Goal: Task Accomplishment & Management: Use online tool/utility

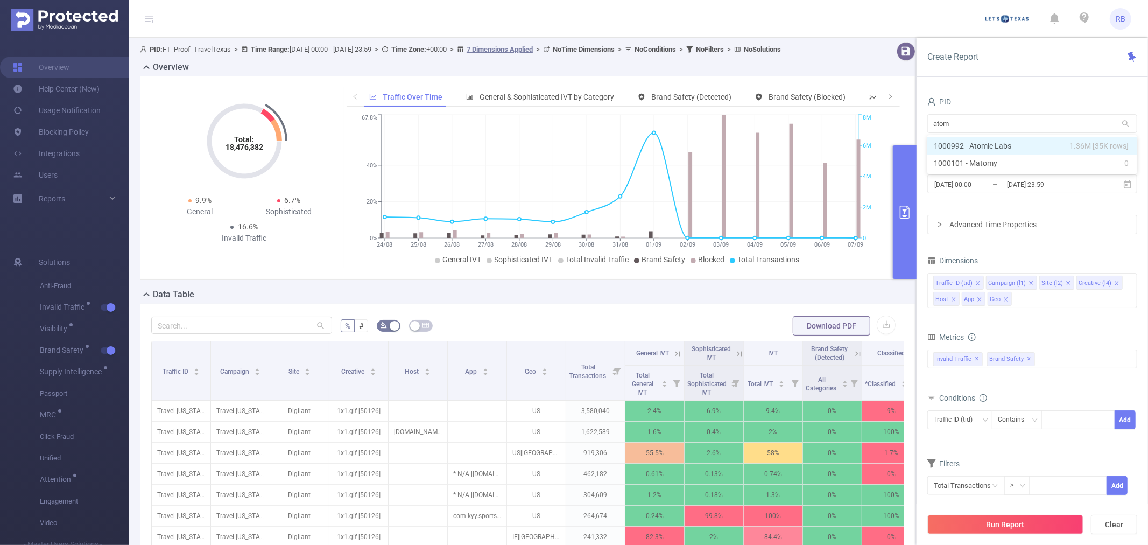
type input "atomi"
click at [993, 150] on li "1000992 - Atomic Labs 1.36M [35K rows]" at bounding box center [1032, 145] width 210 height 17
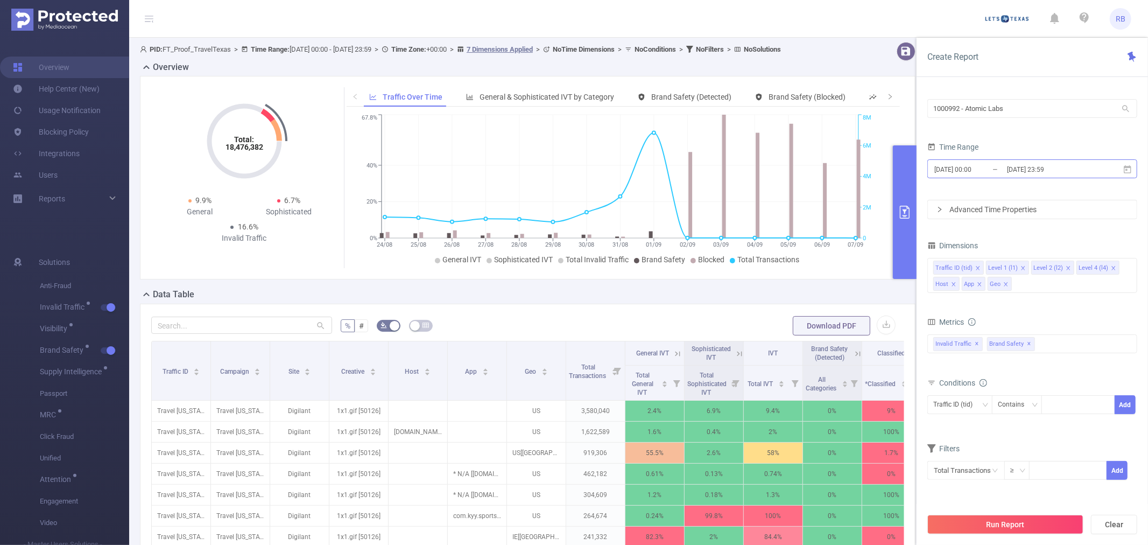
click at [1057, 171] on input "[DATE] 23:59" at bounding box center [1049, 169] width 87 height 15
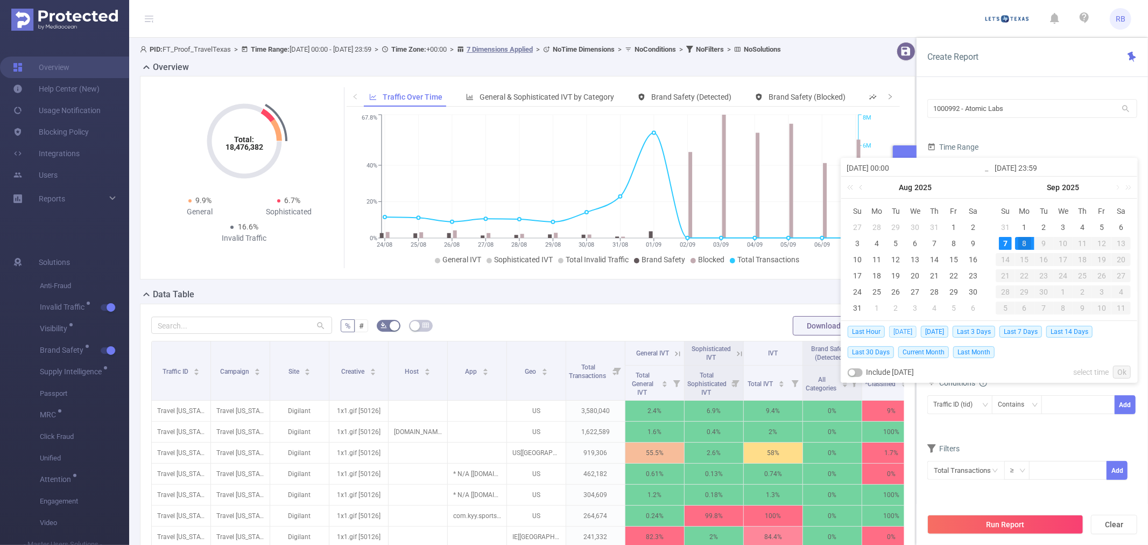
click at [900, 330] on span "[DATE]" at bounding box center [902, 332] width 27 height 12
type input "[DATE] 00:00"
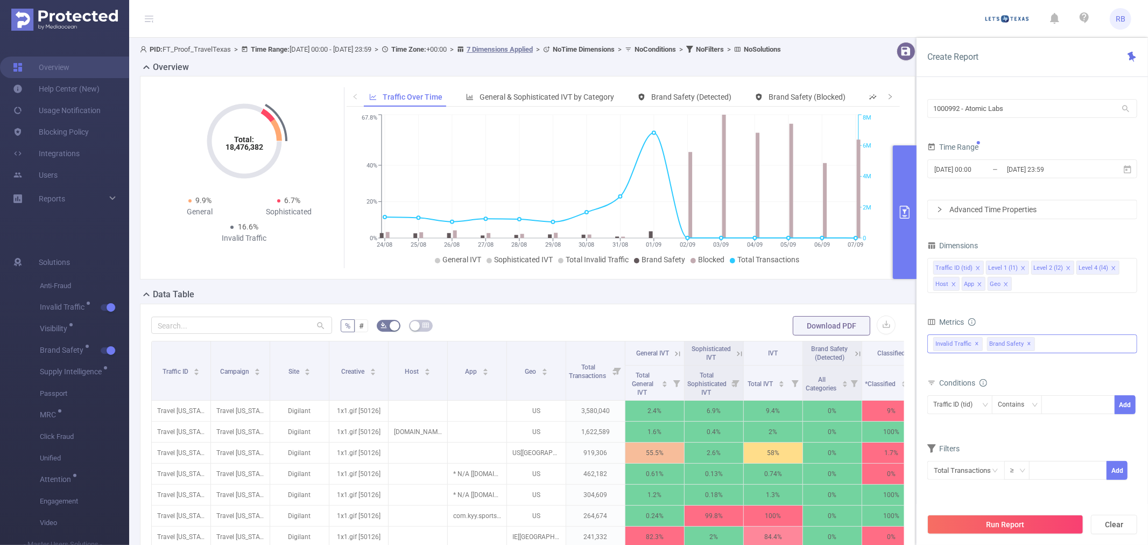
click at [1024, 347] on span "Brand Safety ✕" at bounding box center [1011, 344] width 48 height 14
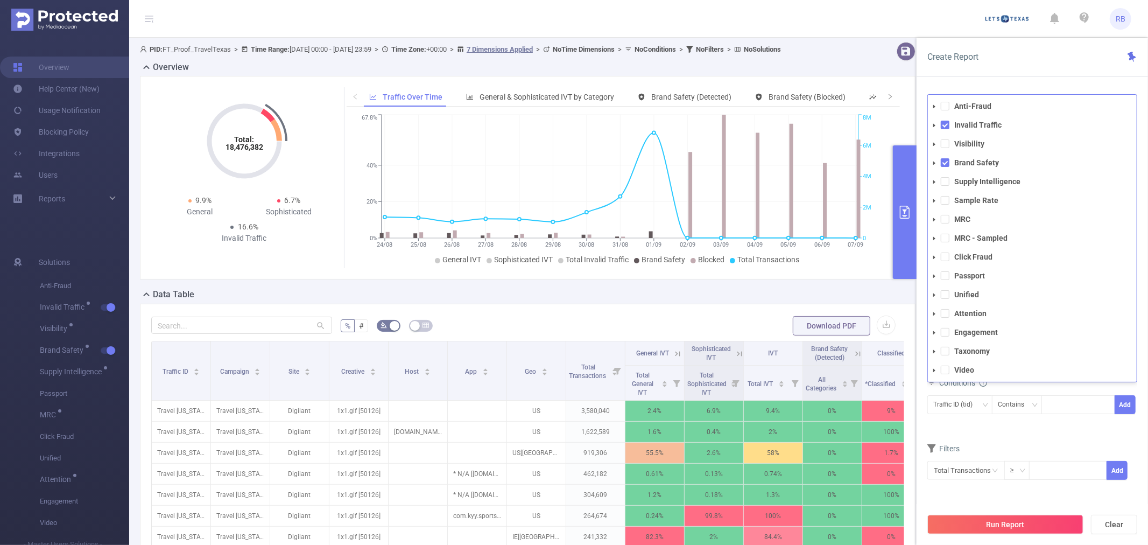
click at [1003, 491] on div "Filters Total Transactions ≥ Add" at bounding box center [1032, 467] width 210 height 53
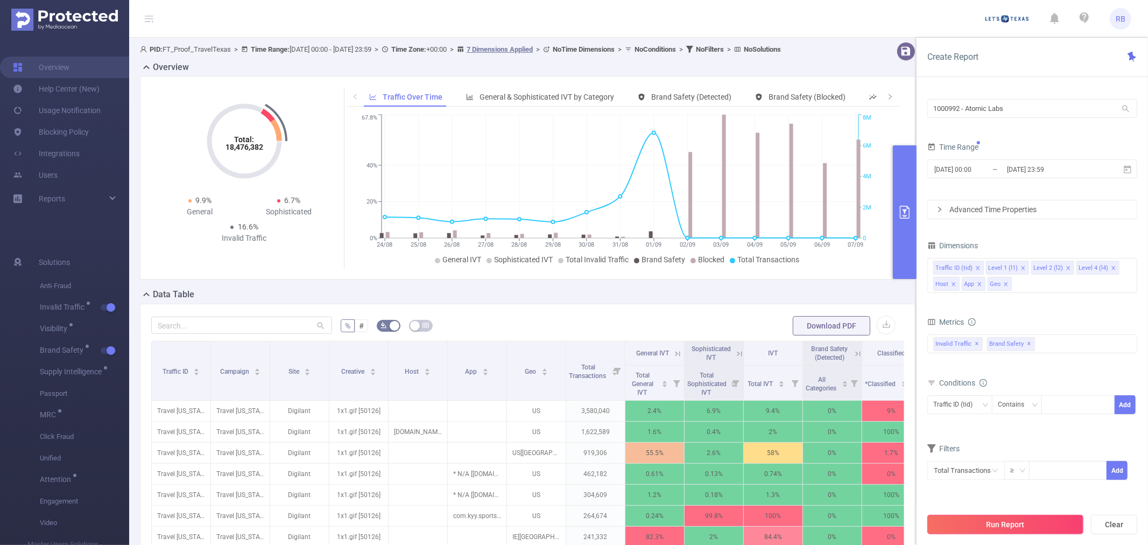
click at [1001, 520] on button "Run Report" at bounding box center [1005, 523] width 156 height 19
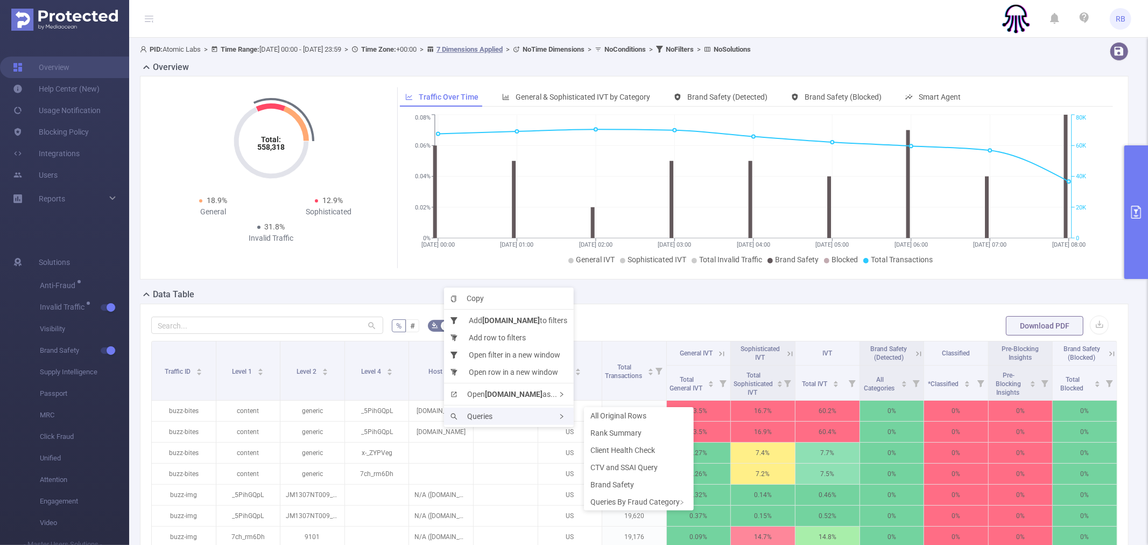
click at [472, 416] on span "Queries" at bounding box center [471, 416] width 42 height 9
click at [638, 418] on span "All Original Rows" at bounding box center [618, 415] width 56 height 9
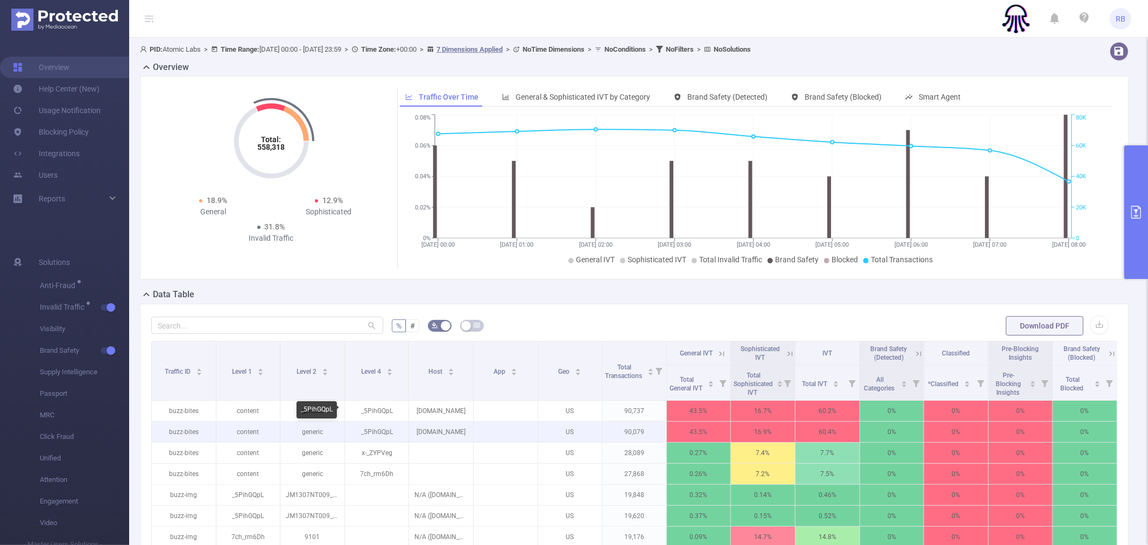
drag, startPoint x: 383, startPoint y: 413, endPoint x: 398, endPoint y: 429, distance: 22.5
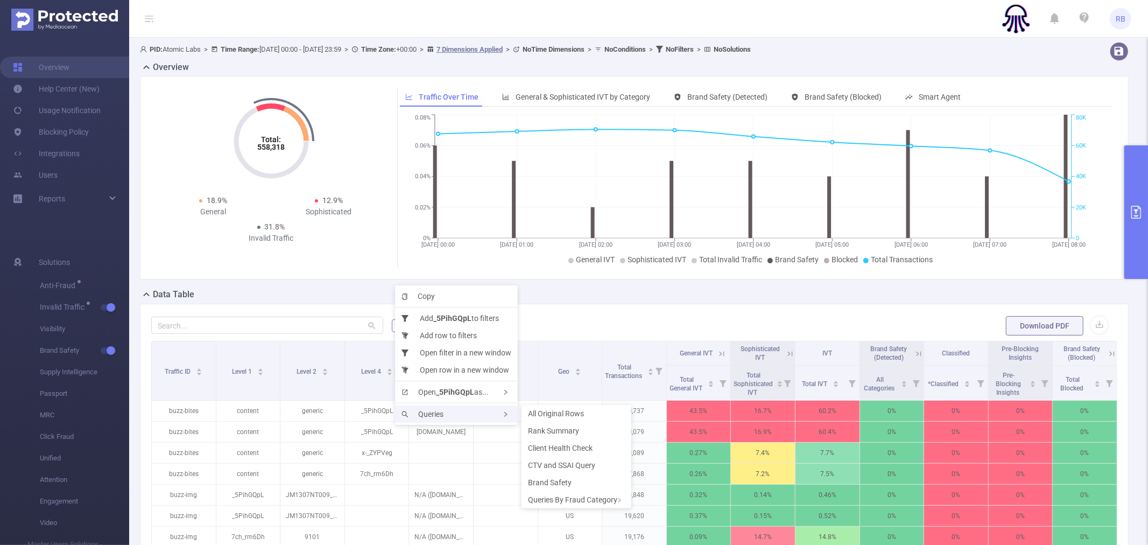
click at [419, 413] on span "Queries" at bounding box center [422, 413] width 42 height 9
click at [564, 431] on span "Rank Summary" at bounding box center [553, 430] width 51 height 9
